Goal: Task Accomplishment & Management: Use online tool/utility

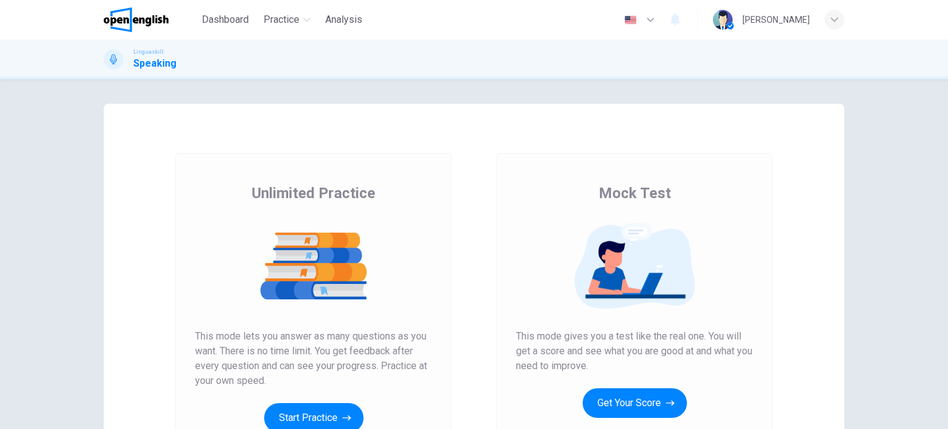
scroll to position [168, 0]
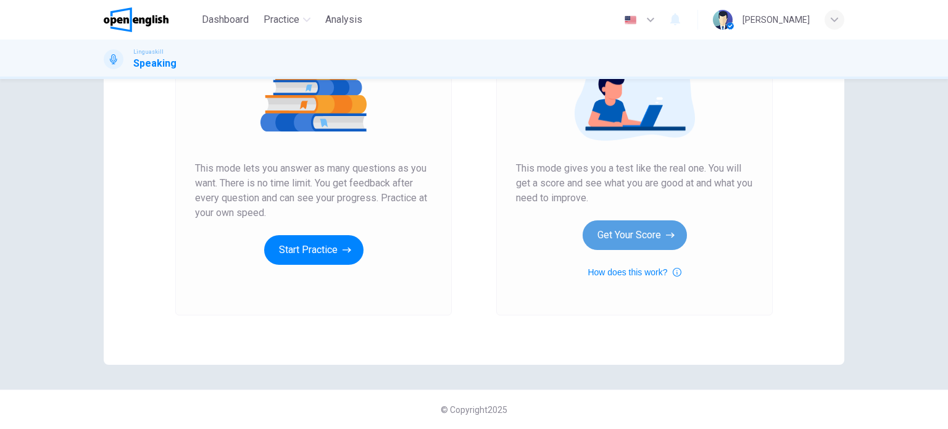
drag, startPoint x: 0, startPoint y: 0, endPoint x: 658, endPoint y: 231, distance: 697.7
click at [658, 231] on button "Get Your Score" at bounding box center [635, 235] width 104 height 30
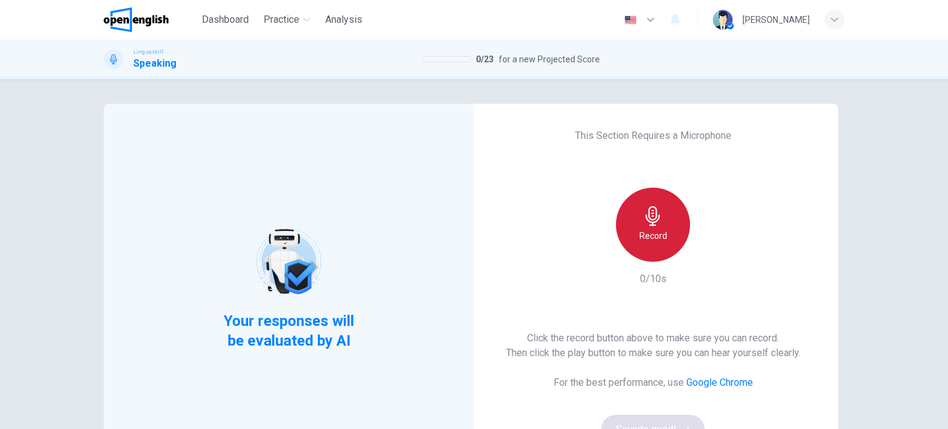
click at [645, 229] on h6 "Record" at bounding box center [653, 235] width 28 height 15
click at [654, 237] on h6 "Stop" at bounding box center [653, 235] width 19 height 15
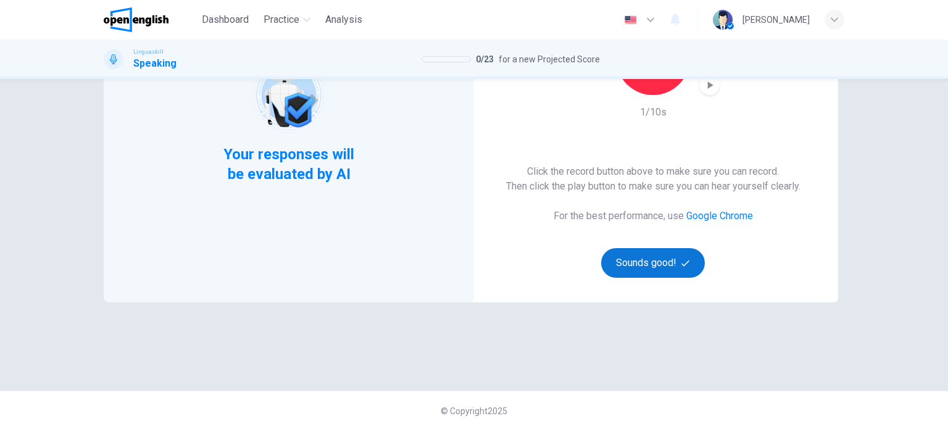
scroll to position [168, 0]
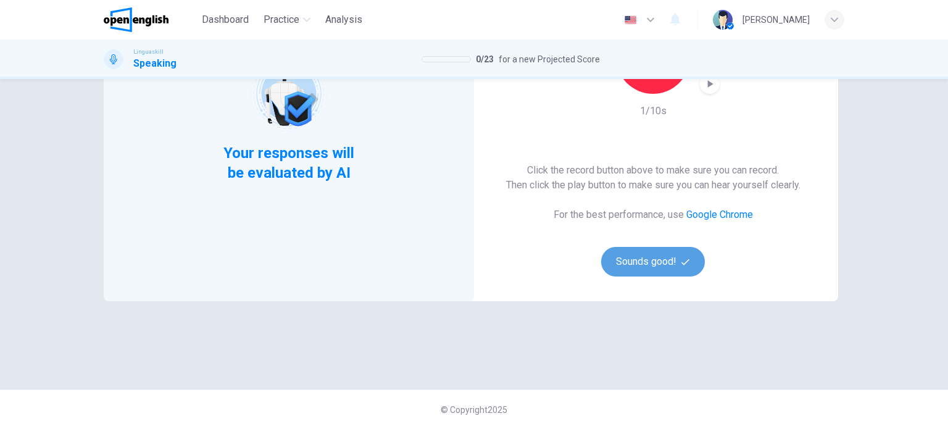
click at [643, 261] on button "Sounds good!" at bounding box center [653, 262] width 104 height 30
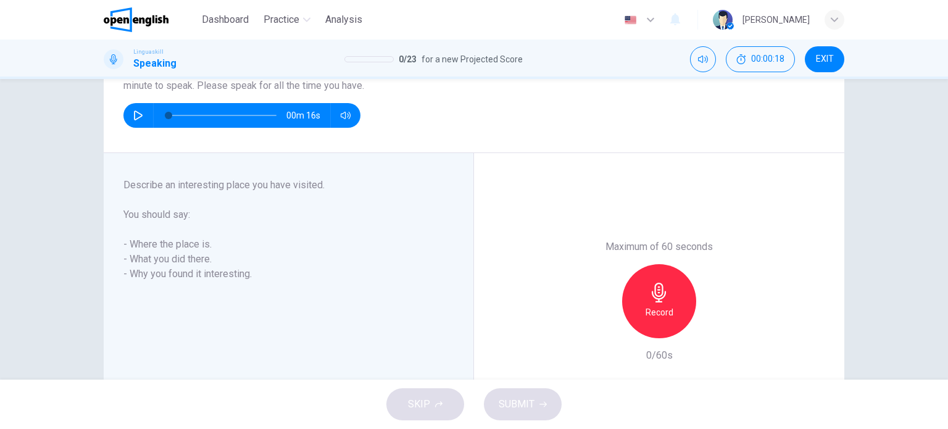
scroll to position [141, 0]
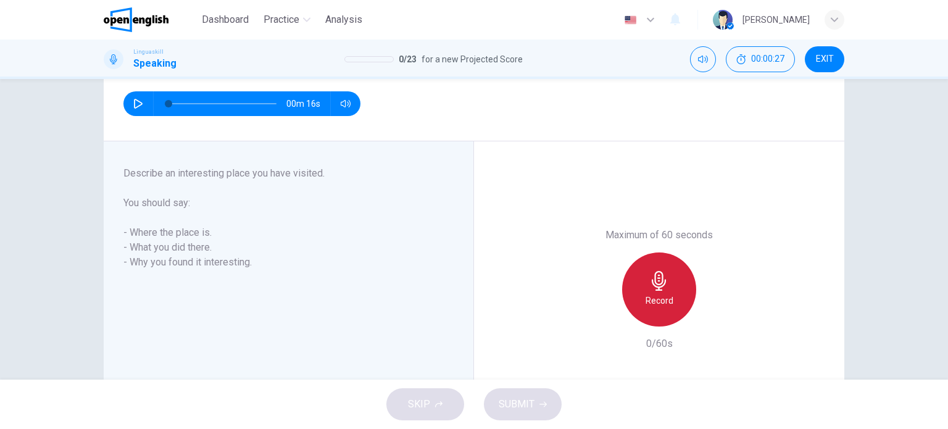
click at [649, 285] on icon "button" at bounding box center [659, 281] width 20 height 20
click at [658, 303] on h6 "Stop" at bounding box center [659, 300] width 19 height 15
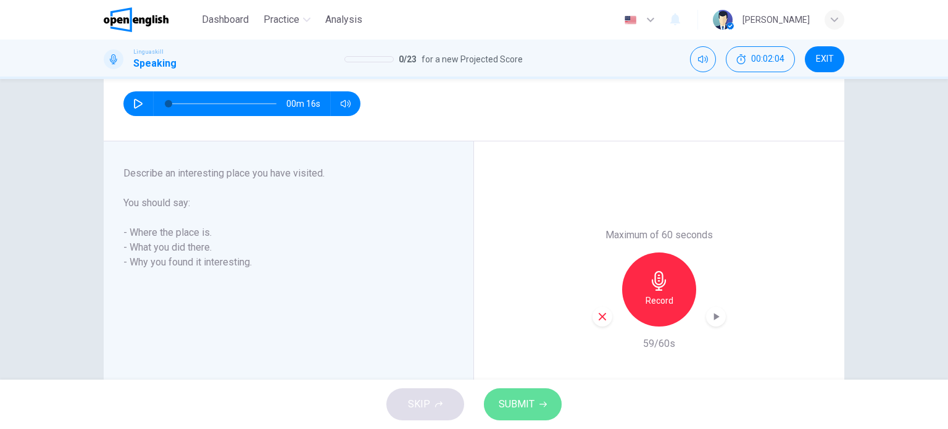
click at [510, 399] on span "SUBMIT" at bounding box center [517, 404] width 36 height 17
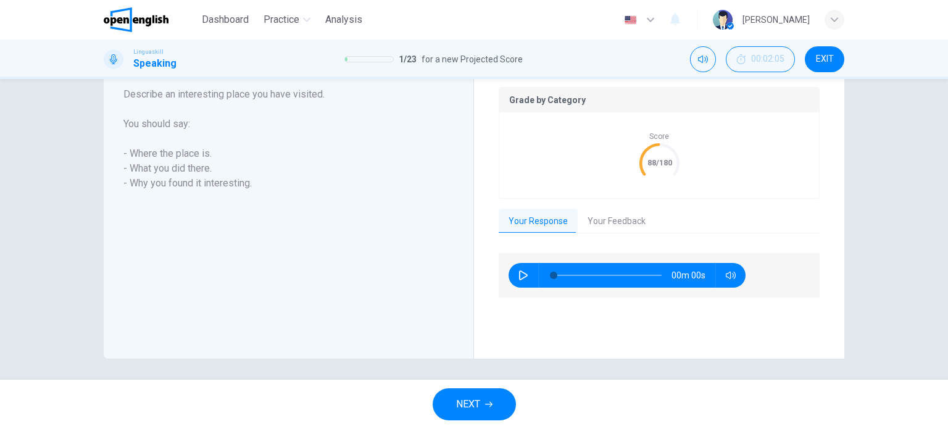
scroll to position [247, 0]
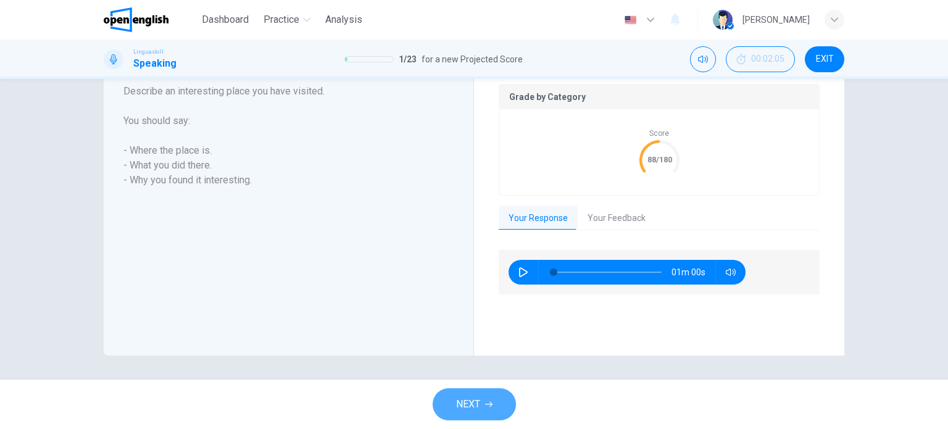
click at [464, 405] on span "NEXT" at bounding box center [468, 404] width 24 height 17
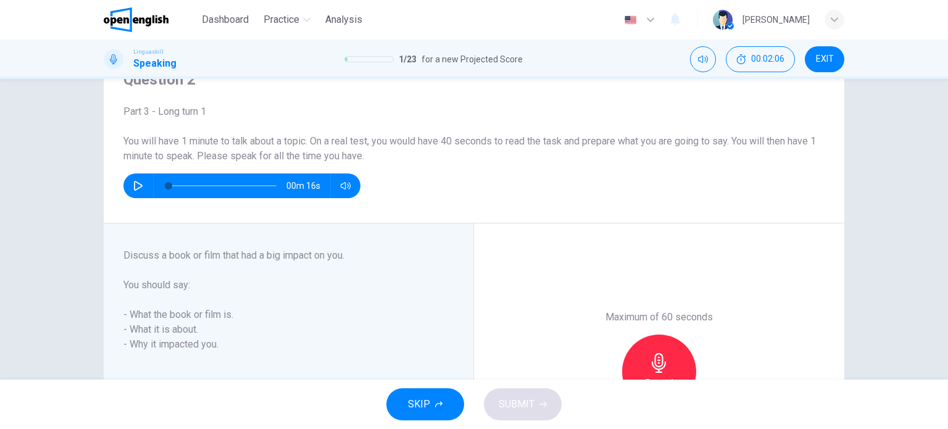
scroll to position [223, 0]
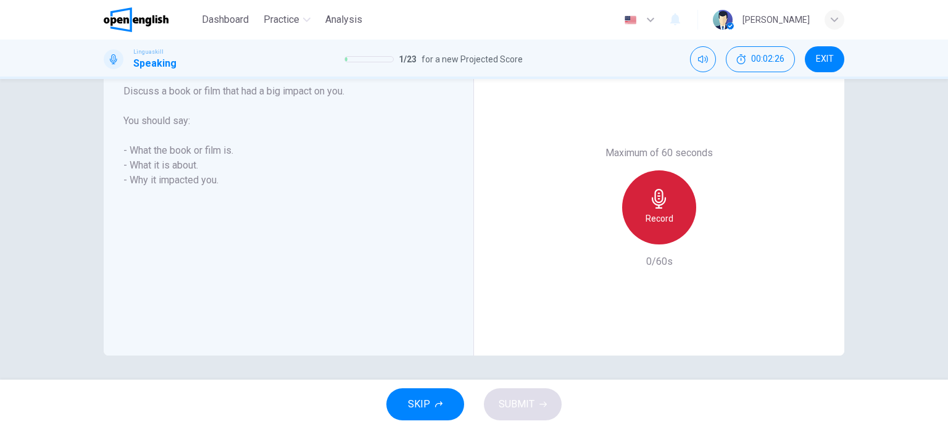
click at [653, 194] on icon "button" at bounding box center [659, 199] width 20 height 20
click at [831, 59] on span "EXIT" at bounding box center [825, 59] width 18 height 10
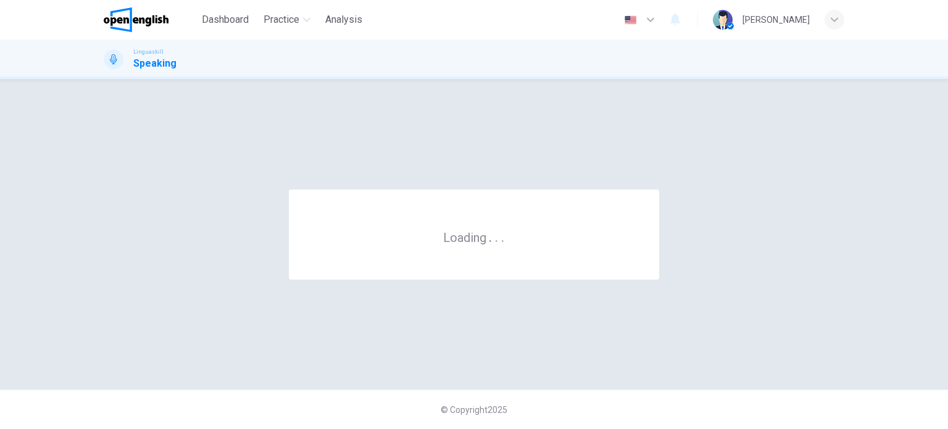
scroll to position [0, 0]
